Goal: Navigation & Orientation: Find specific page/section

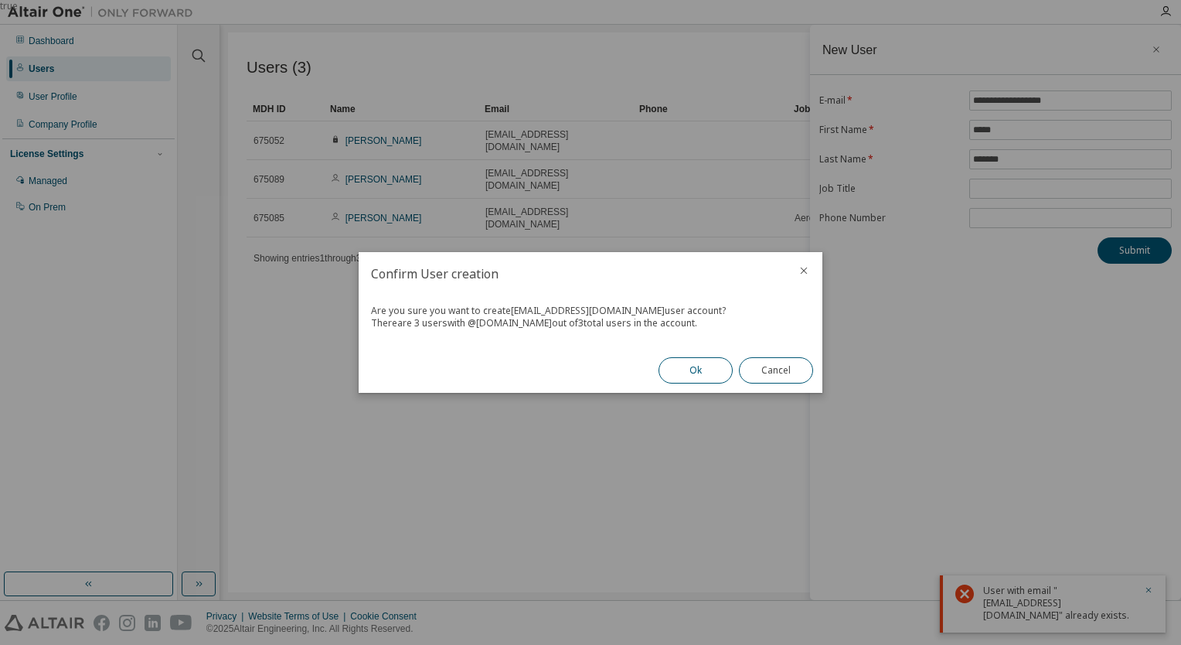
click at [693, 374] on button "Ok" at bounding box center [696, 370] width 74 height 26
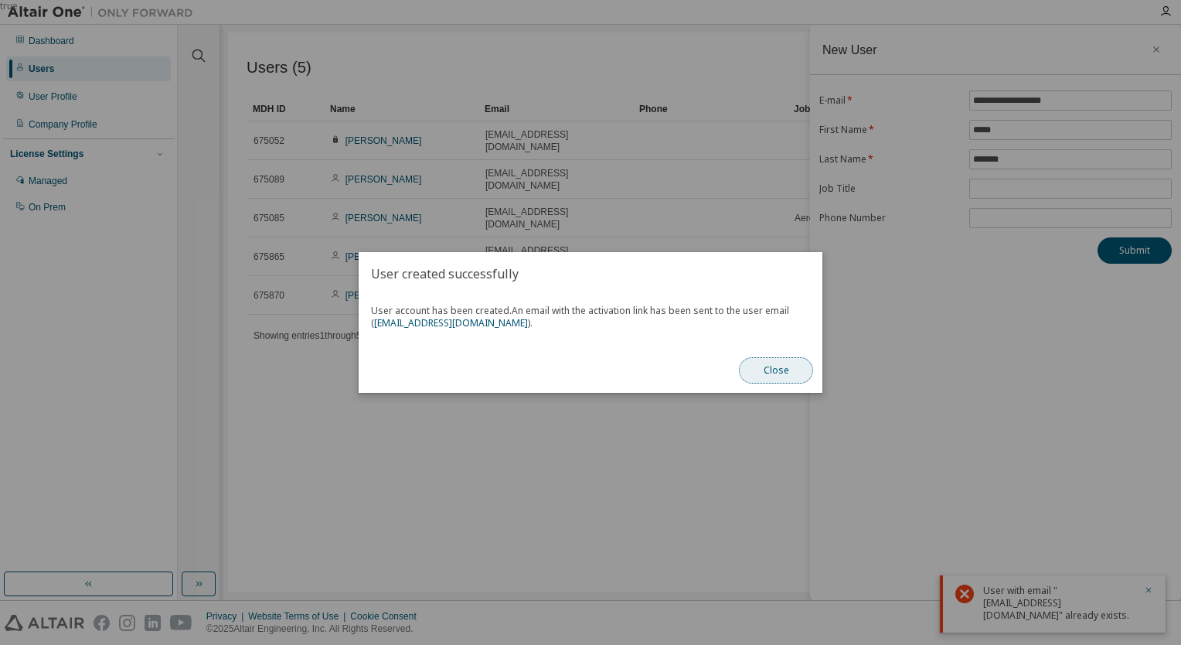
click at [764, 379] on button "Close" at bounding box center [776, 370] width 74 height 26
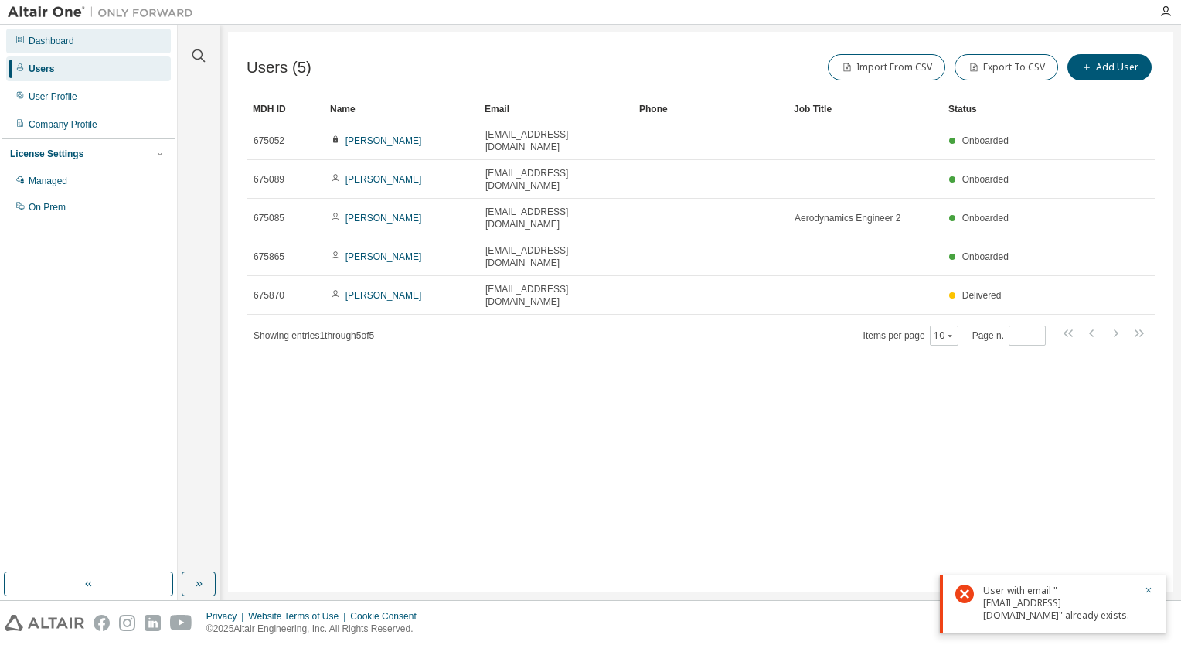
click at [40, 47] on div "Dashboard" at bounding box center [88, 41] width 165 height 25
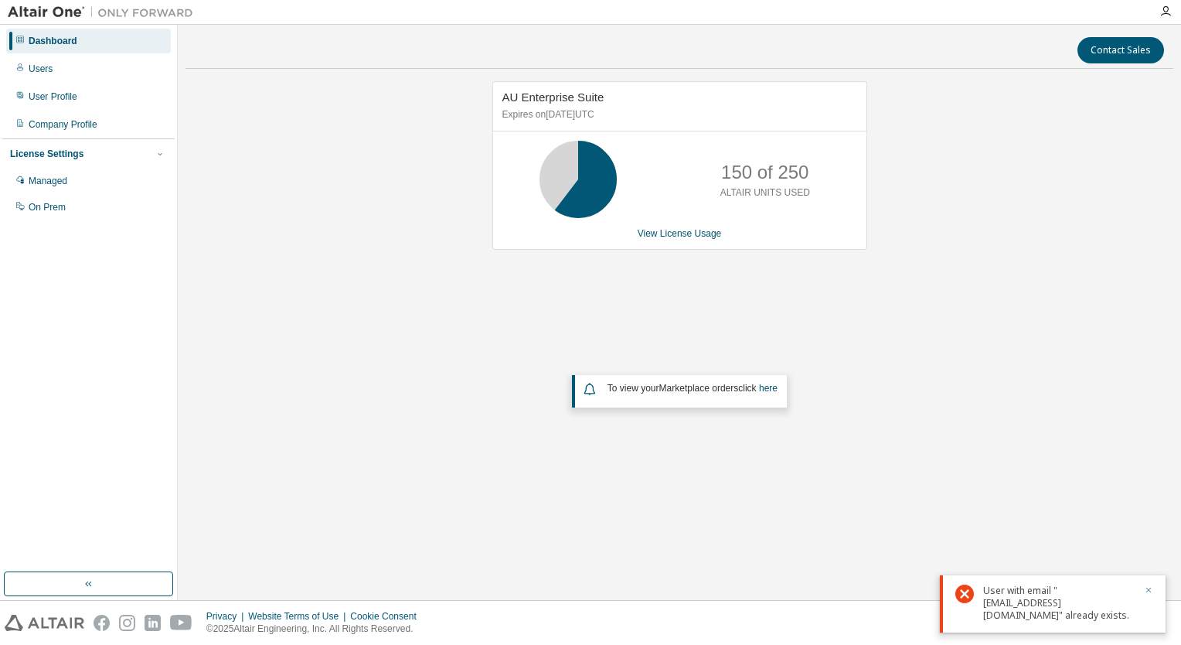
click at [1149, 598] on button "button" at bounding box center [1148, 591] width 9 height 14
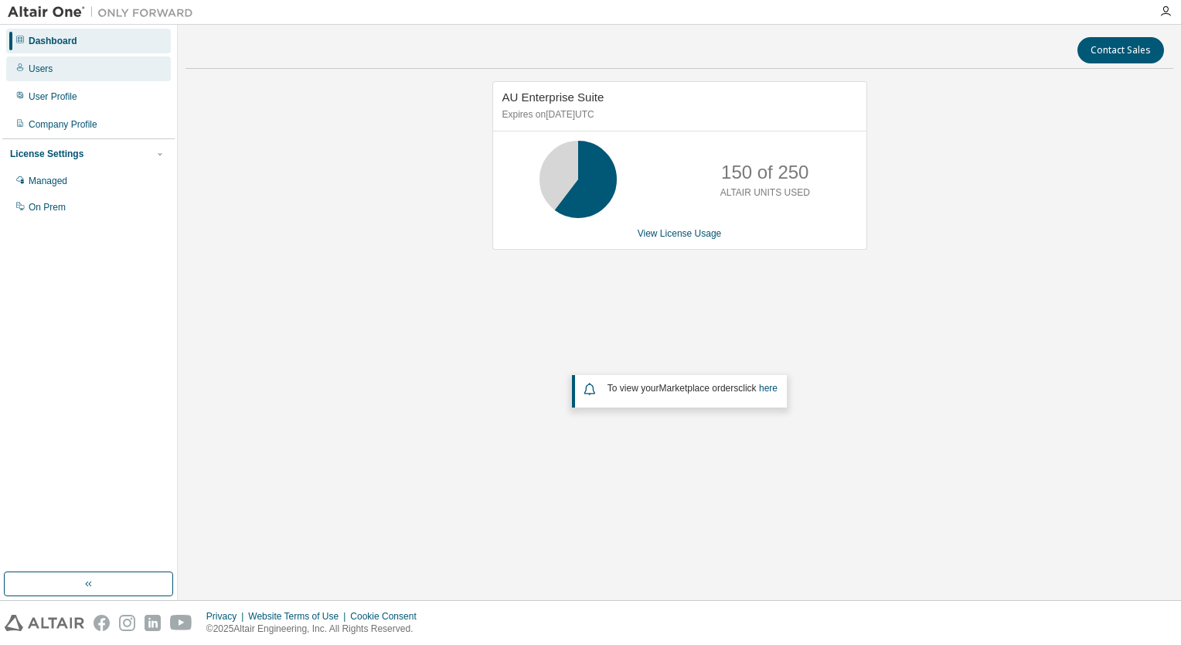
click at [70, 76] on div "Users" at bounding box center [88, 68] width 165 height 25
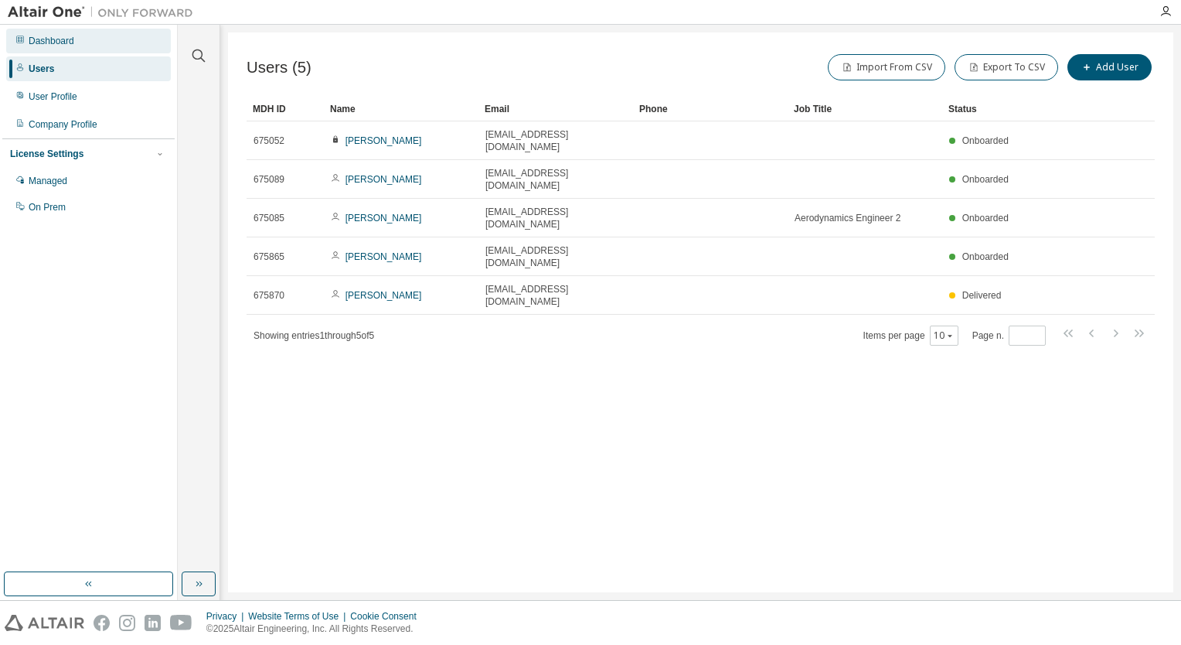
click at [52, 48] on div "Dashboard" at bounding box center [88, 41] width 165 height 25
